Goal: Find specific page/section: Find specific page/section

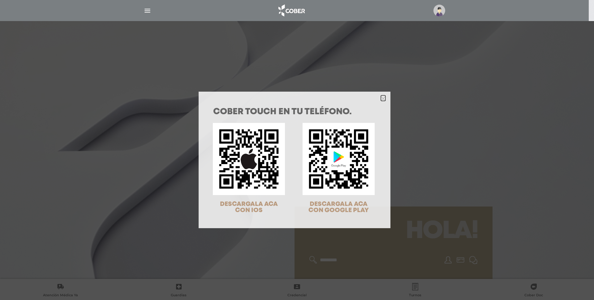
click at [381, 97] on icon "Close" at bounding box center [383, 98] width 5 height 5
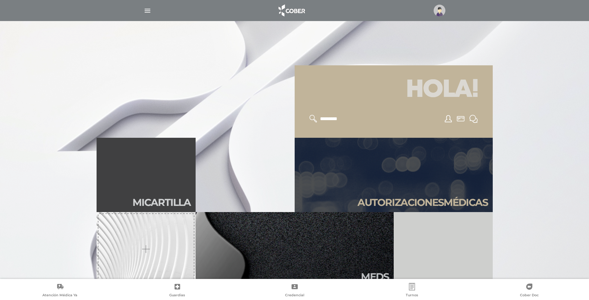
scroll to position [155, 0]
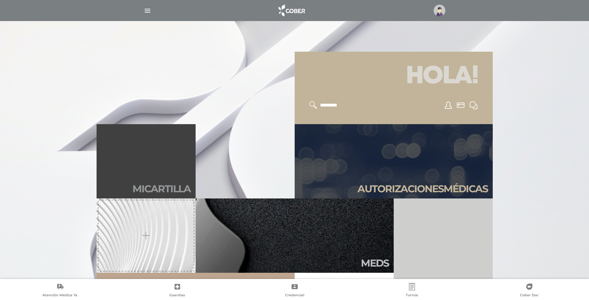
click at [169, 179] on link "Mi car tilla" at bounding box center [146, 161] width 99 height 74
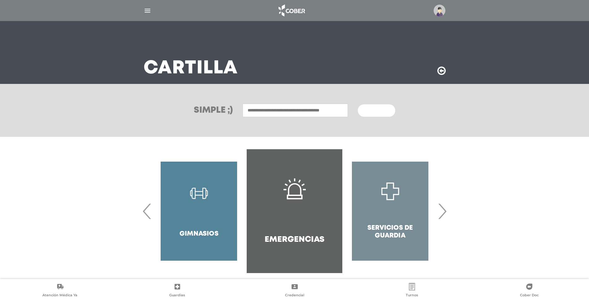
scroll to position [18, 0]
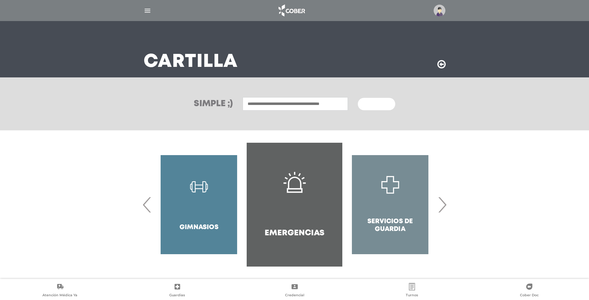
click at [442, 207] on span "›" at bounding box center [442, 204] width 12 height 33
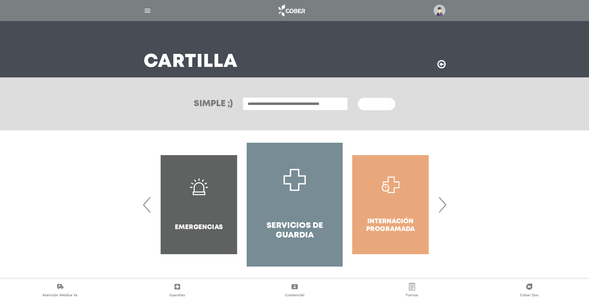
click at [441, 205] on span "›" at bounding box center [442, 204] width 12 height 33
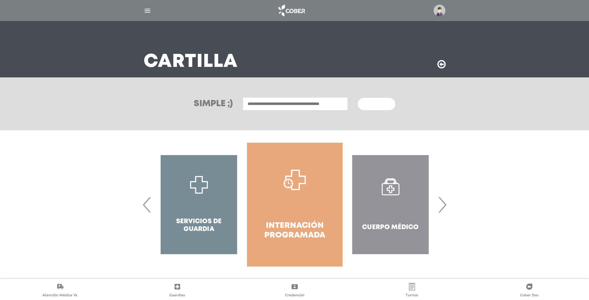
click at [441, 205] on span "›" at bounding box center [442, 204] width 12 height 33
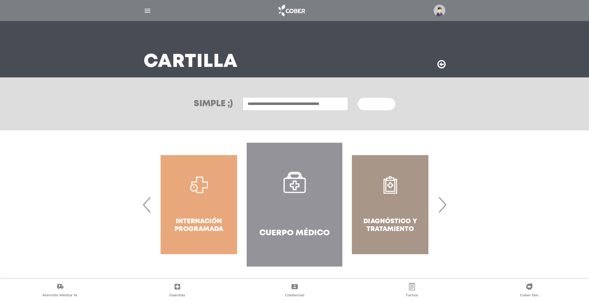
click at [294, 102] on input "text" at bounding box center [295, 103] width 105 height 13
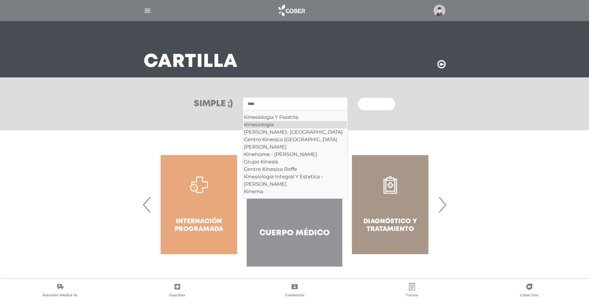
click at [256, 125] on div "Kinesiologia" at bounding box center [295, 124] width 103 height 7
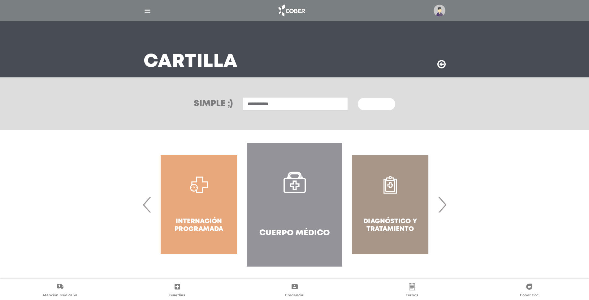
type input "**********"
click at [378, 103] on span "Buscar" at bounding box center [374, 104] width 18 height 4
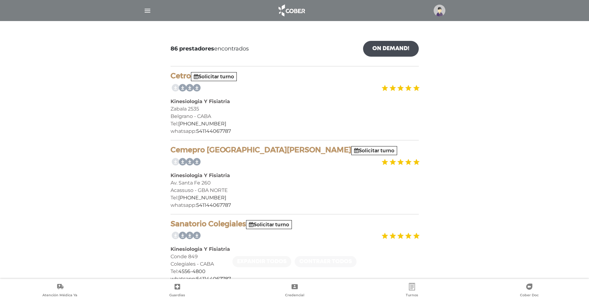
scroll to position [93, 0]
